Goal: Transaction & Acquisition: Obtain resource

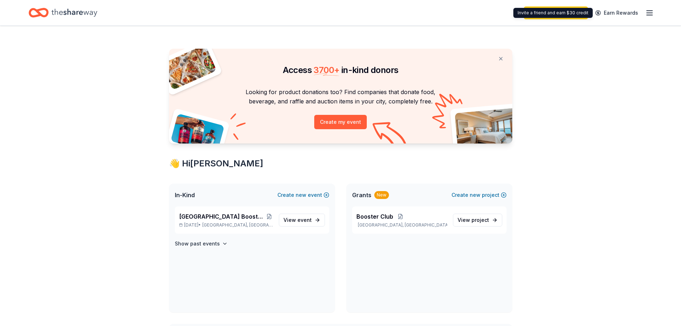
click at [651, 10] on icon "button" at bounding box center [649, 13] width 9 height 9
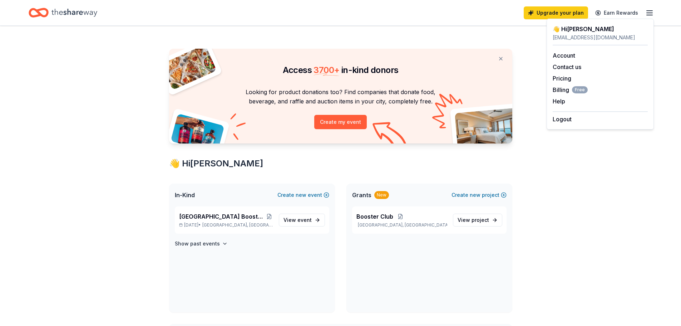
click at [585, 31] on div "👋 Hi [PERSON_NAME]" at bounding box center [600, 29] width 95 height 9
click at [462, 23] on div "Upgrade your plan Earn Rewards" at bounding box center [340, 12] width 681 height 25
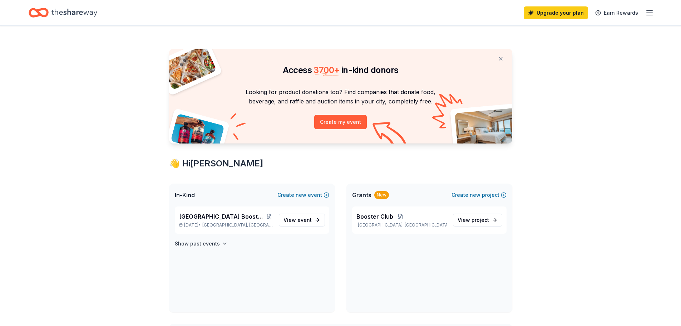
click at [202, 216] on span "[GEOGRAPHIC_DATA] Booster Club 2nd Annual Casino Night" at bounding box center [222, 216] width 87 height 9
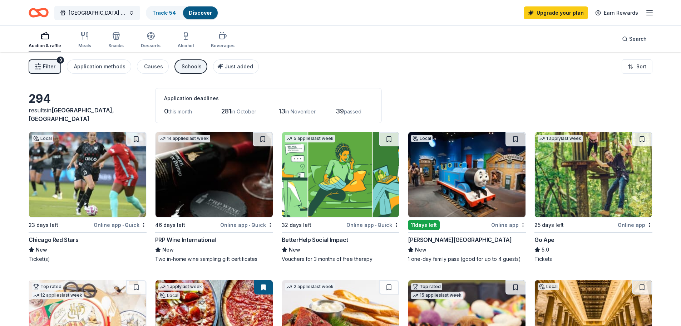
click at [89, 67] on div "Application methods" at bounding box center [99, 66] width 51 height 9
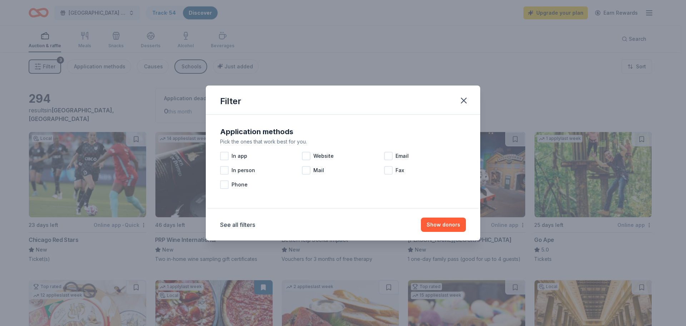
click at [306, 154] on div at bounding box center [306, 156] width 9 height 9
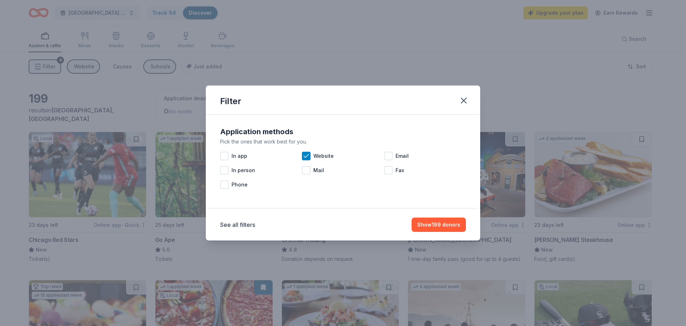
click at [467, 100] on icon "button" at bounding box center [464, 100] width 10 height 10
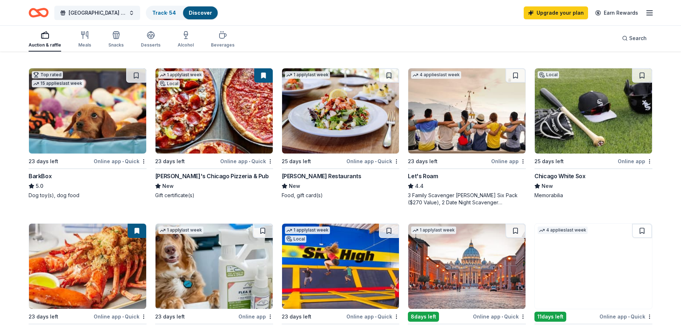
scroll to position [238, 0]
